Goal: Transaction & Acquisition: Purchase product/service

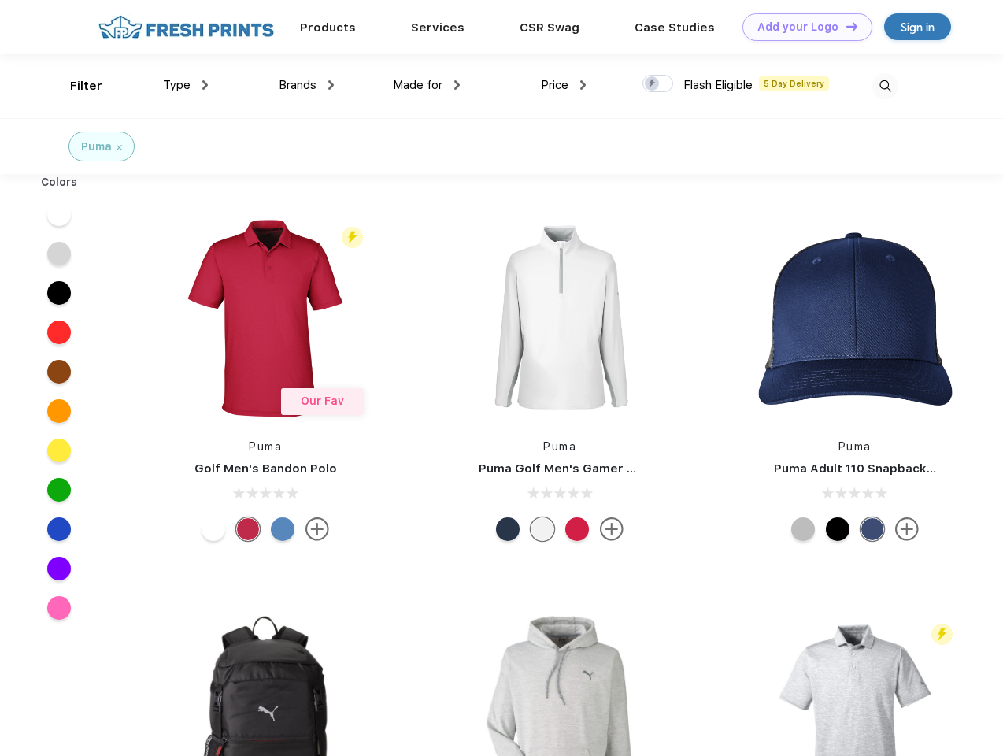
click at [802, 27] on link "Add your Logo Design Tool" at bounding box center [808, 27] width 130 height 28
click at [0, 0] on div "Design Tool" at bounding box center [0, 0] width 0 height 0
click at [845, 26] on link "Add your Logo Design Tool" at bounding box center [808, 27] width 130 height 28
click at [76, 86] on div "Filter" at bounding box center [86, 86] width 32 height 18
click at [186, 85] on span "Type" at bounding box center [177, 85] width 28 height 14
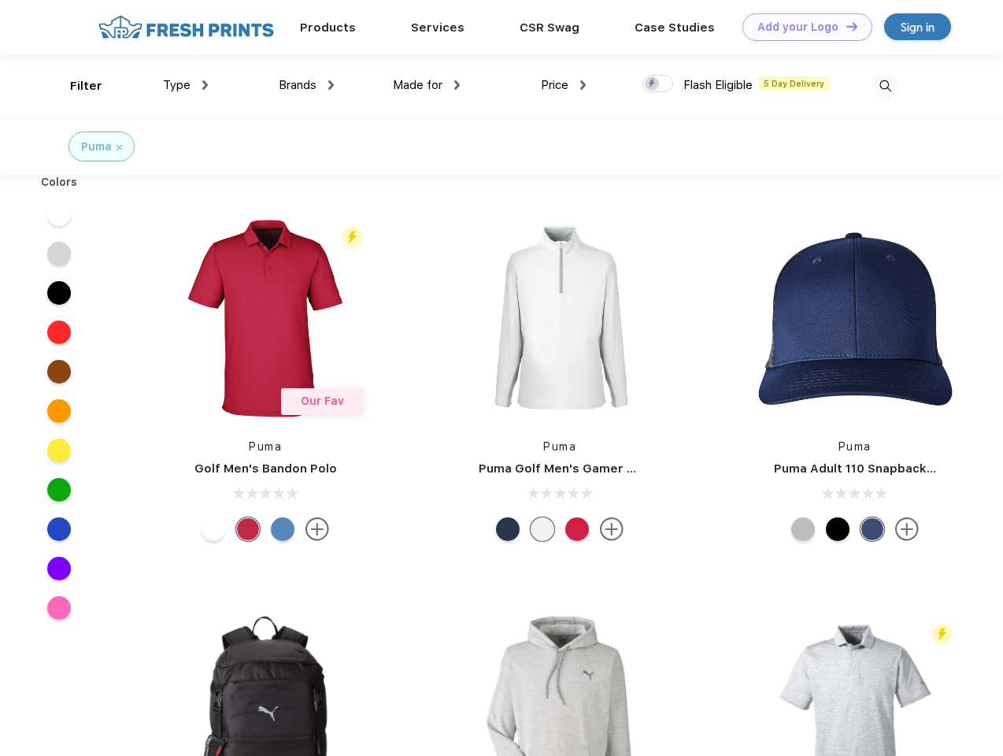
click at [306, 85] on span "Brands" at bounding box center [298, 85] width 38 height 14
click at [427, 85] on span "Made for" at bounding box center [418, 85] width 50 height 14
click at [564, 85] on span "Price" at bounding box center [555, 85] width 28 height 14
click at [658, 84] on div at bounding box center [658, 83] width 31 height 17
click at [653, 84] on input "checkbox" at bounding box center [648, 79] width 10 height 10
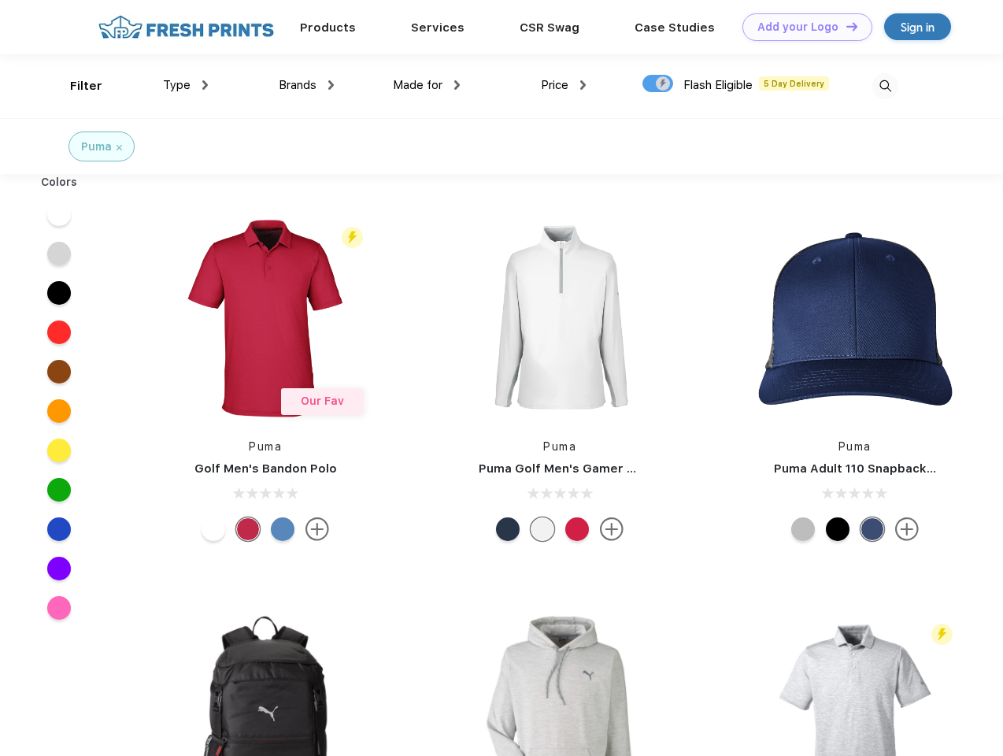
click at [885, 86] on img at bounding box center [886, 86] width 26 height 26
